Goal: Book appointment/travel/reservation

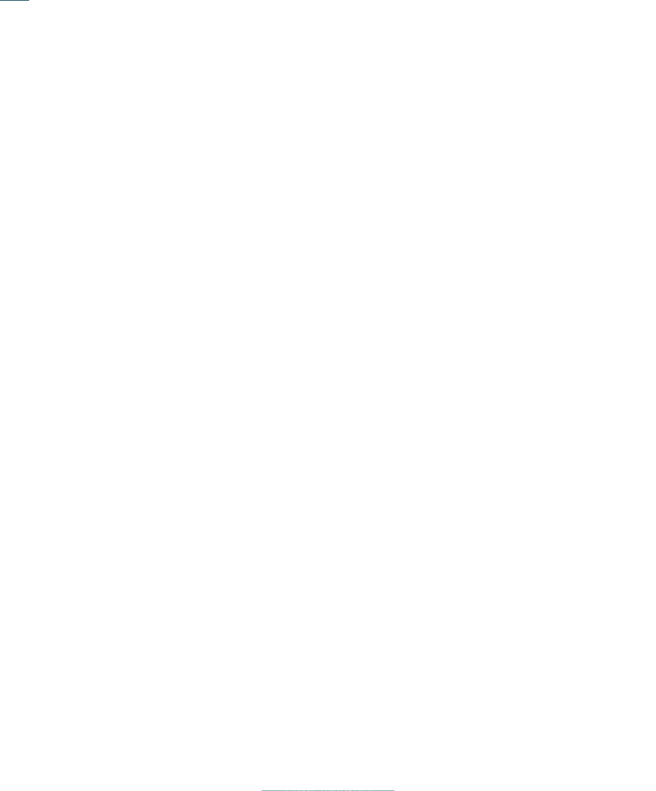
scroll to position [276, 0]
click at [243, 296] on span "Regione" at bounding box center [247, 290] width 46 height 11
click at [430, 436] on div at bounding box center [425, 444] width 16 height 16
click at [266, 486] on div "accetta" at bounding box center [328, 502] width 210 height 32
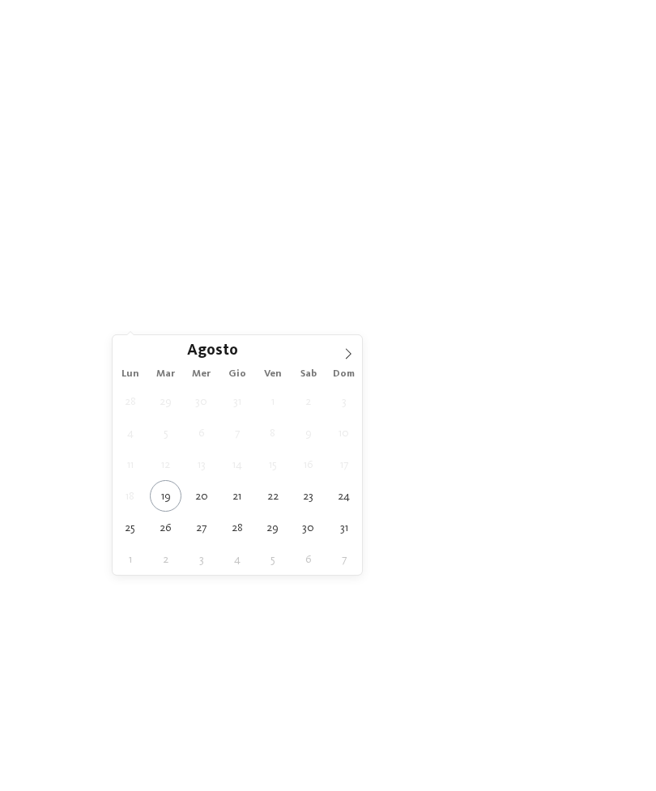
type div "[DATE]"
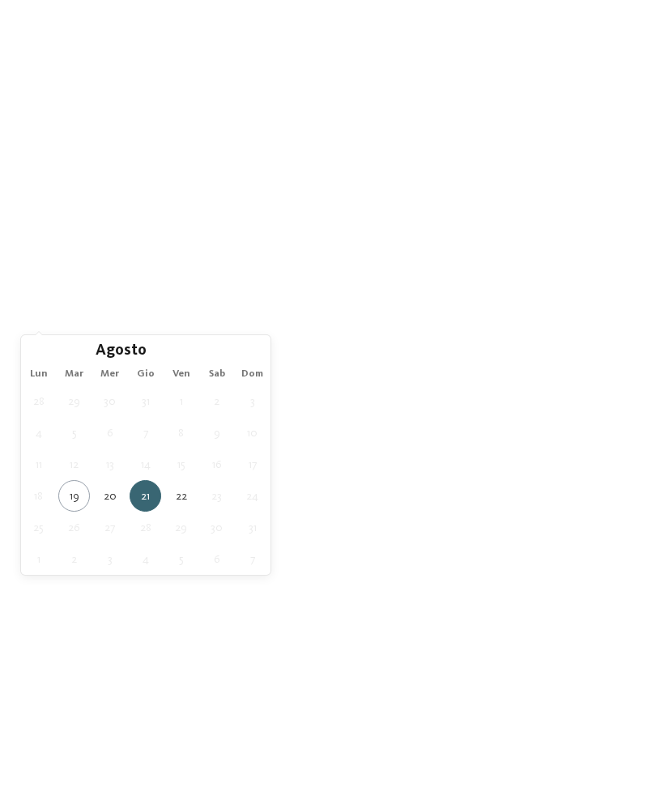
click at [49, 279] on span "[DATE]" at bounding box center [64, 273] width 46 height 11
click at [46, 279] on div "[DATE]" at bounding box center [64, 272] width 54 height 13
type div "[DATE]"
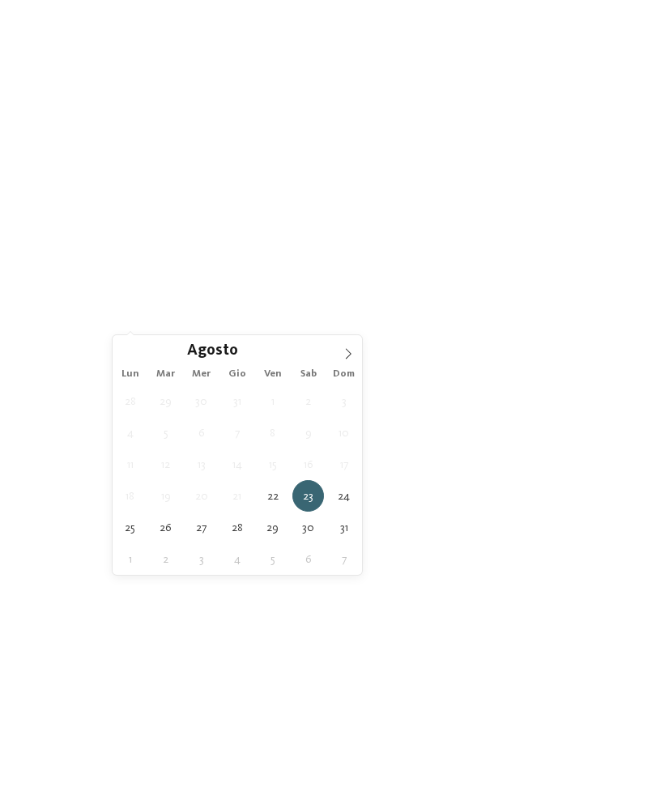
type div "[DATE]"
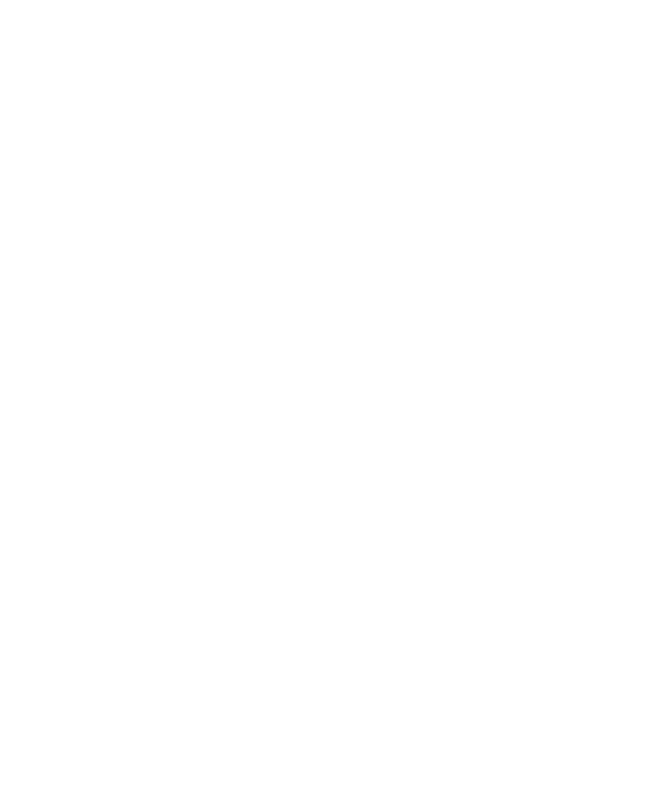
click at [379, 287] on div "I miei desideri" at bounding box center [343, 273] width 96 height 28
click at [287, 123] on div "Piscina coperta o con collegamento a piscina esterna" at bounding box center [198, 128] width 210 height 35
click at [287, 168] on div "Piscina avventura" at bounding box center [198, 162] width 210 height 32
click at [291, 389] on div at bounding box center [295, 389] width 16 height 16
click at [259, 674] on div "accetta" at bounding box center [328, 690] width 470 height 32
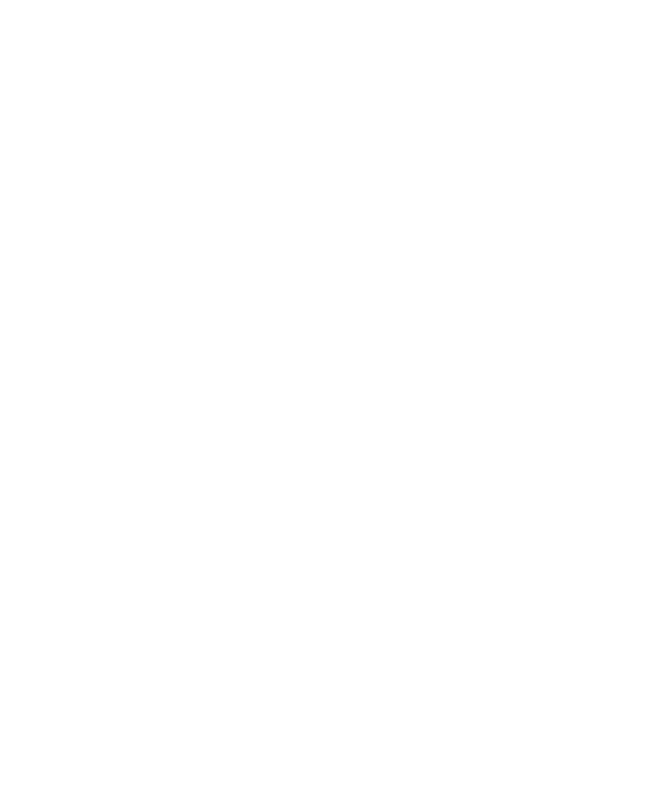
click at [602, 287] on link "trova l’hotel" at bounding box center [591, 273] width 87 height 28
click at [275, 185] on icon at bounding box center [272, 186] width 6 height 6
click at [430, 307] on div at bounding box center [425, 315] width 16 height 16
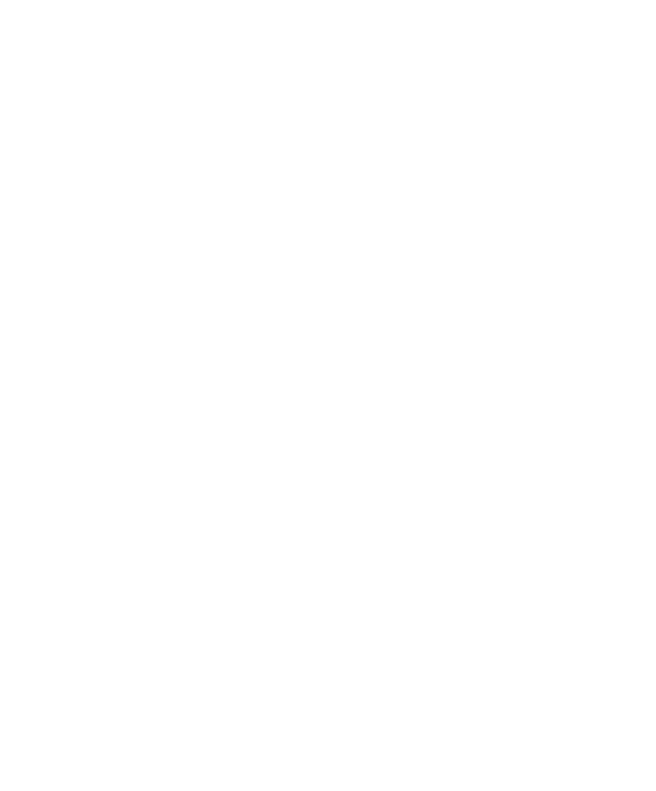
click at [441, 386] on div "Regione Dolomiti Valle Isarco" at bounding box center [327, 395] width 259 height 293
click at [266, 187] on div at bounding box center [272, 186] width 12 height 6
click at [431, 436] on div at bounding box center [425, 444] width 16 height 16
click at [534, 304] on div "Regione Dolomiti" at bounding box center [328, 395] width 656 height 791
click at [240, 242] on icon at bounding box center [249, 244] width 22 height 19
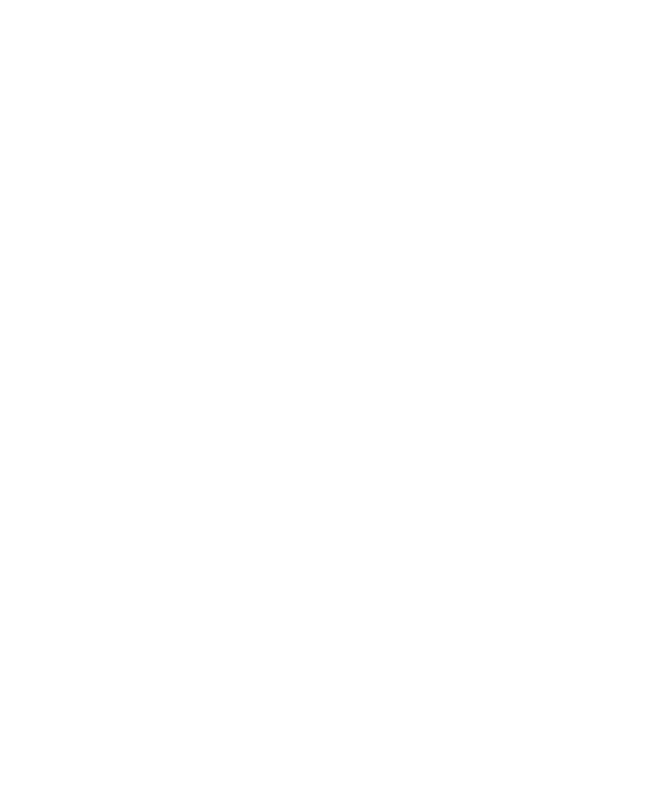
scroll to position [0, 0]
